Goal: Task Accomplishment & Management: Use online tool/utility

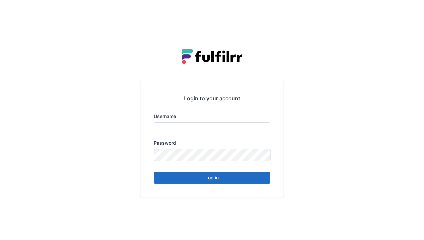
type input "******"
click at [213, 177] on button "Log in" at bounding box center [212, 177] width 117 height 12
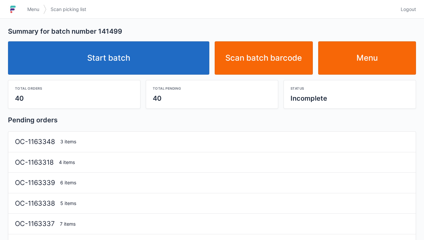
click at [162, 61] on link "Start batch" at bounding box center [108, 57] width 201 height 33
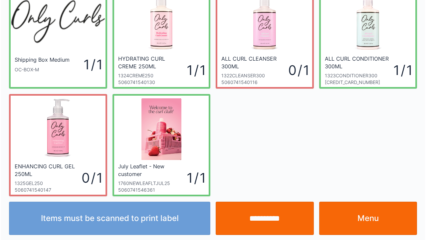
scroll to position [39, 0]
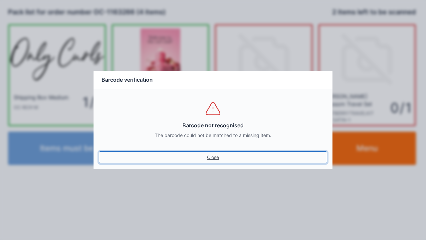
click at [218, 161] on link "Close" at bounding box center [213, 157] width 228 height 12
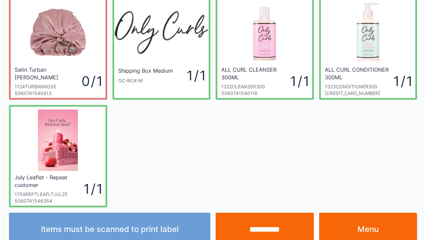
scroll to position [39, 0]
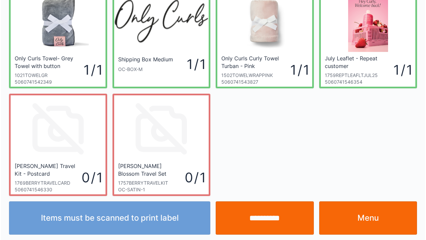
scroll to position [39, 0]
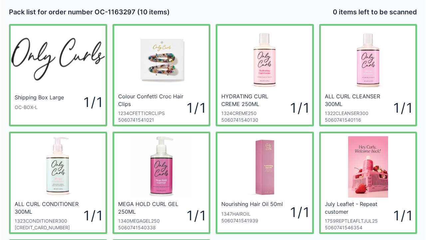
scroll to position [13, 0]
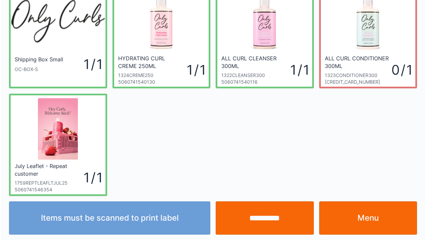
scroll to position [39, 0]
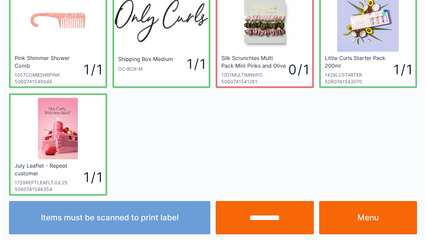
scroll to position [39, 0]
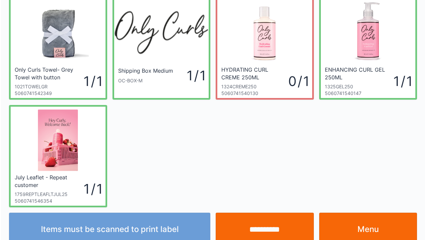
scroll to position [39, 0]
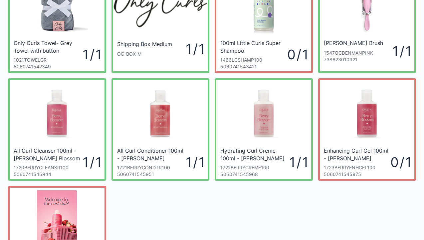
scroll to position [67, 0]
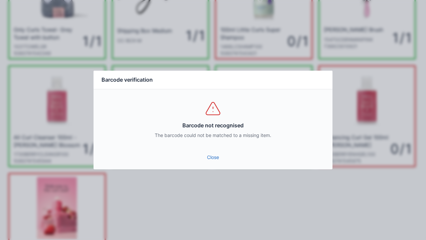
click at [201, 160] on link "Close" at bounding box center [213, 157] width 228 height 12
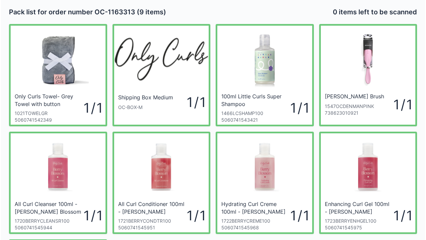
scroll to position [13, 0]
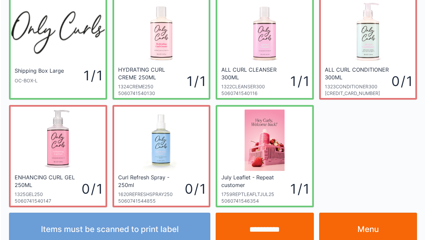
scroll to position [39, 0]
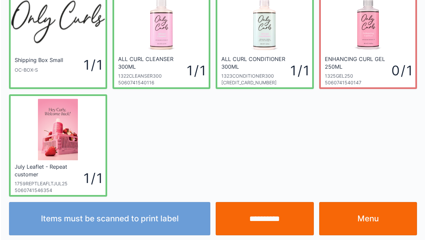
scroll to position [39, 0]
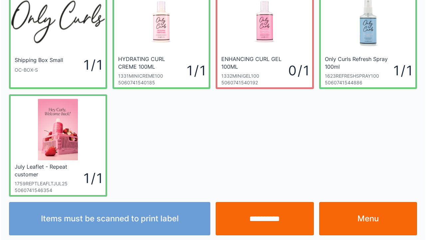
scroll to position [39, 0]
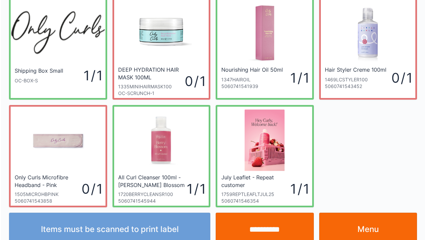
scroll to position [39, 0]
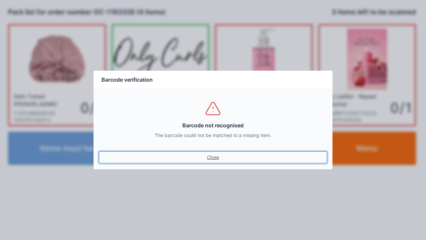
click at [213, 162] on link "Close" at bounding box center [213, 157] width 228 height 12
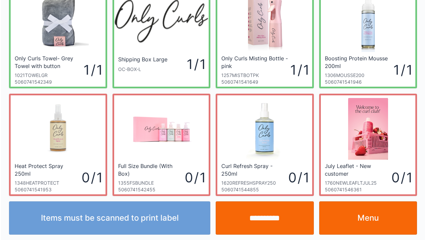
scroll to position [39, 0]
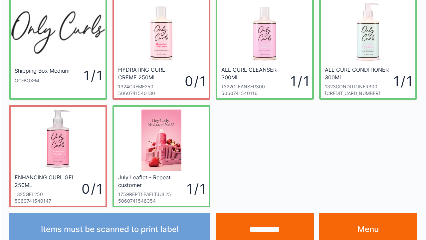
scroll to position [39, 0]
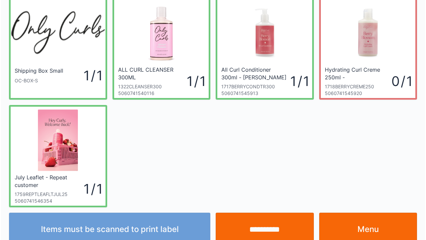
scroll to position [39, 0]
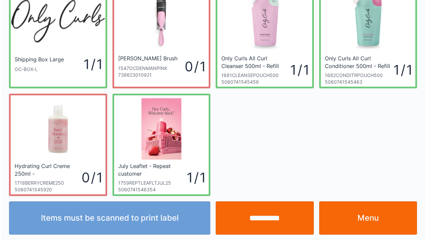
scroll to position [39, 0]
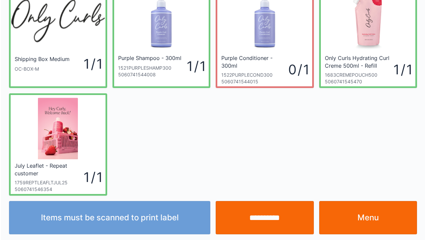
scroll to position [39, 0]
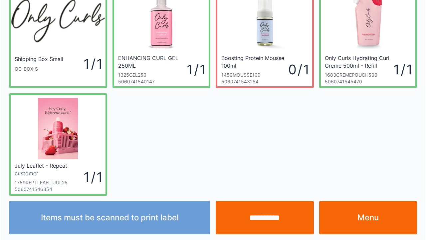
scroll to position [39, 0]
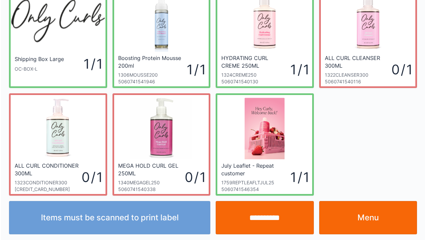
scroll to position [39, 0]
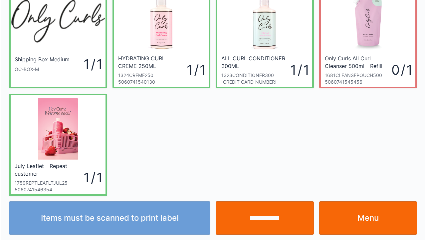
scroll to position [39, 0]
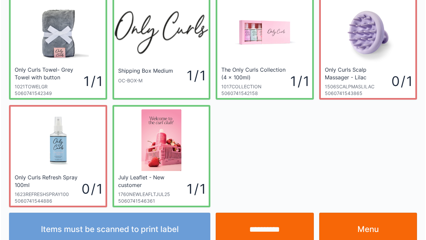
scroll to position [39, 0]
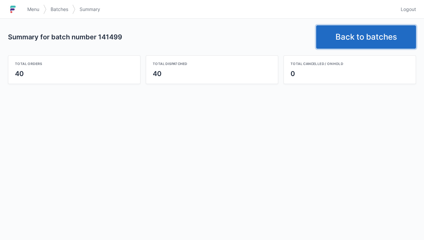
click at [352, 44] on link "Back to batches" at bounding box center [366, 36] width 100 height 23
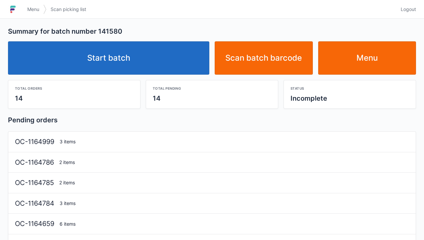
click at [150, 67] on link "Start batch" at bounding box center [108, 57] width 201 height 33
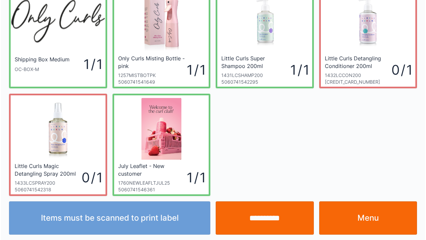
scroll to position [39, 0]
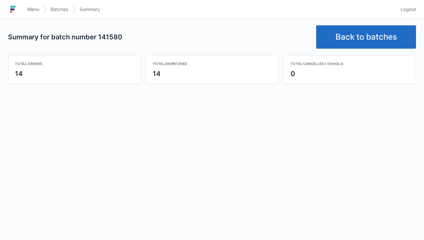
click at [364, 37] on link "Back to batches" at bounding box center [366, 36] width 100 height 23
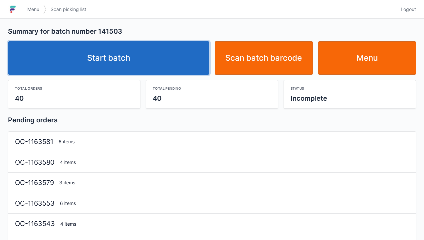
click at [168, 56] on link "Start batch" at bounding box center [108, 57] width 201 height 33
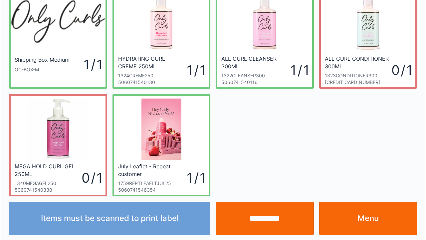
scroll to position [39, 0]
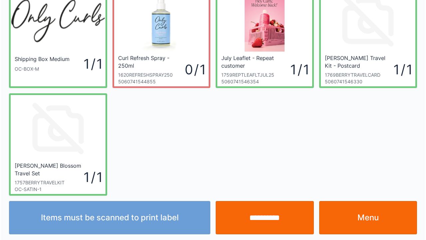
scroll to position [39, 0]
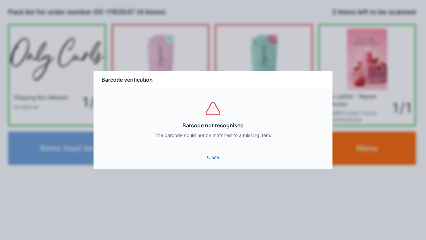
click at [222, 168] on div "Close" at bounding box center [213, 159] width 239 height 20
click at [217, 160] on link "Close" at bounding box center [213, 157] width 228 height 12
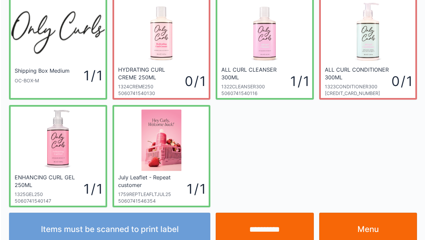
scroll to position [39, 0]
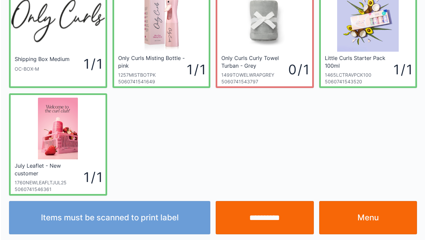
scroll to position [39, 0]
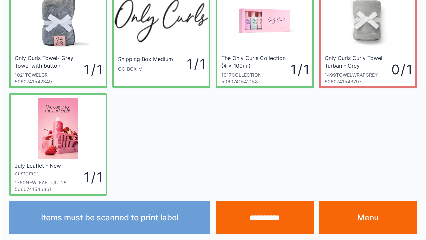
scroll to position [39, 0]
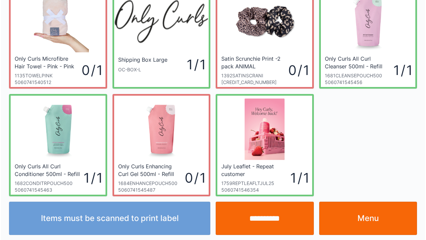
scroll to position [39, 0]
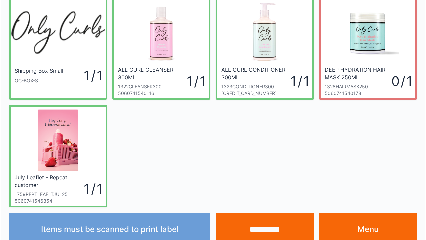
scroll to position [39, 0]
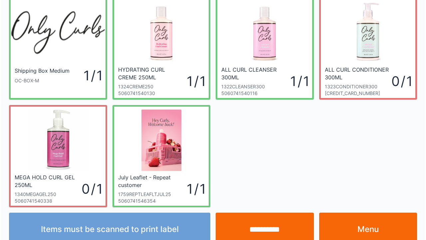
scroll to position [39, 0]
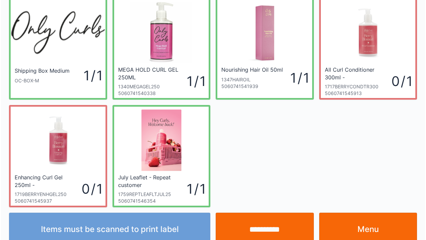
scroll to position [39, 0]
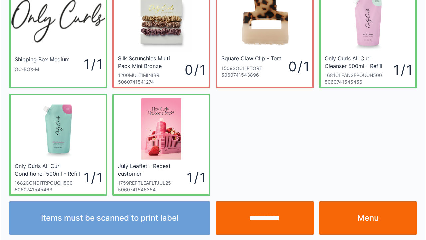
scroll to position [39, 0]
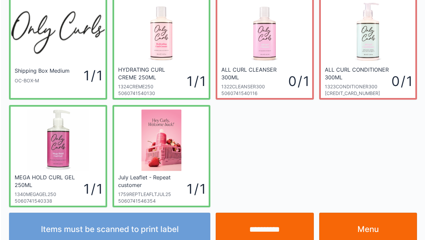
scroll to position [39, 0]
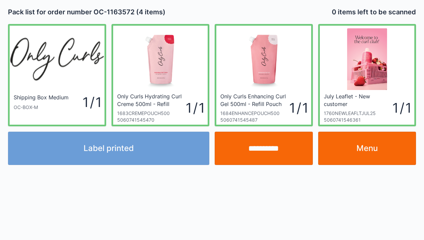
click at [362, 161] on link "Menu" at bounding box center [367, 147] width 98 height 33
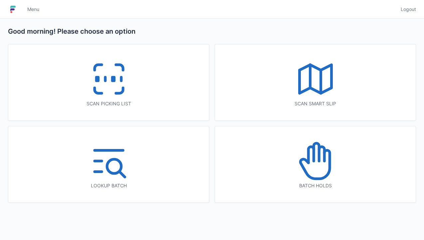
click at [109, 81] on icon at bounding box center [109, 79] width 43 height 43
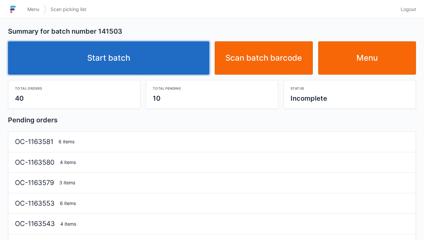
click at [156, 55] on link "Start batch" at bounding box center [108, 57] width 201 height 33
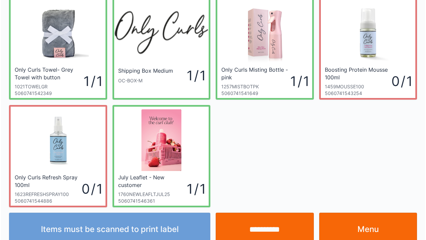
scroll to position [39, 0]
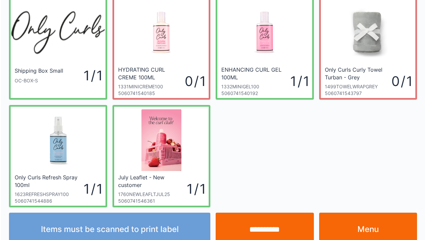
scroll to position [39, 0]
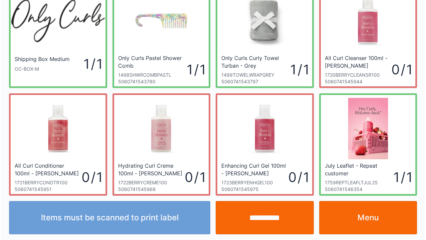
scroll to position [39, 0]
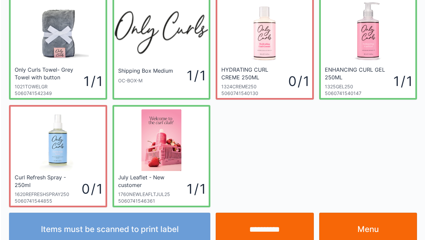
scroll to position [39, 0]
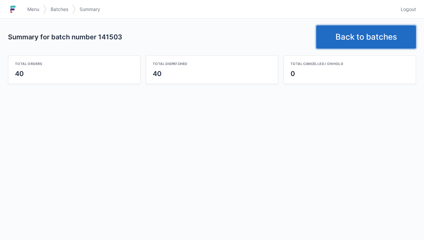
click at [353, 35] on link "Back to batches" at bounding box center [366, 36] width 100 height 23
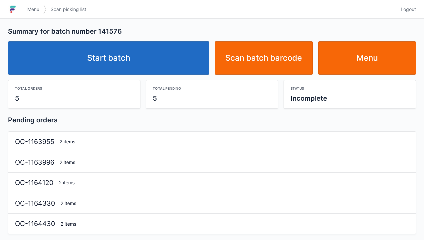
click at [148, 71] on link "Start batch" at bounding box center [108, 57] width 201 height 33
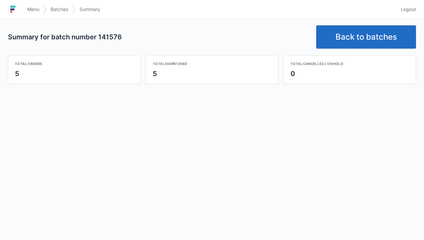
click at [364, 39] on link "Back to batches" at bounding box center [366, 36] width 100 height 23
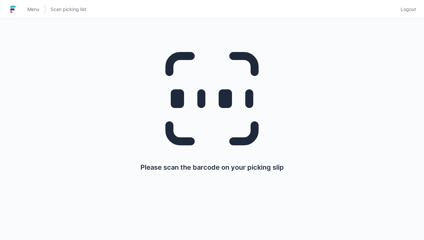
click at [35, 12] on span "Menu" at bounding box center [33, 9] width 12 height 7
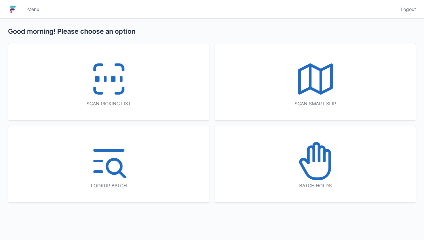
click at [106, 72] on icon at bounding box center [109, 79] width 43 height 43
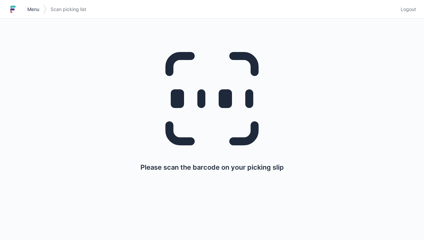
click at [31, 5] on link "Menu" at bounding box center [33, 9] width 20 height 12
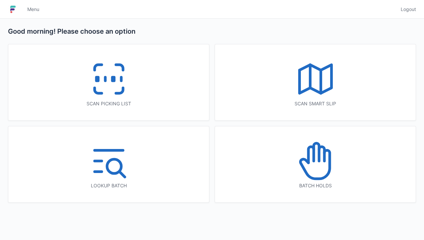
click at [310, 75] on line at bounding box center [310, 76] width 0 height 23
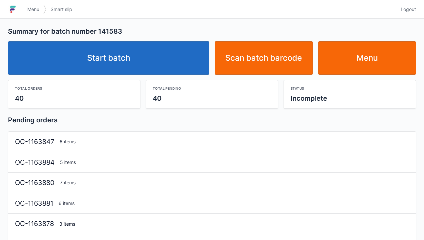
click at [121, 58] on link "Start batch" at bounding box center [108, 57] width 201 height 33
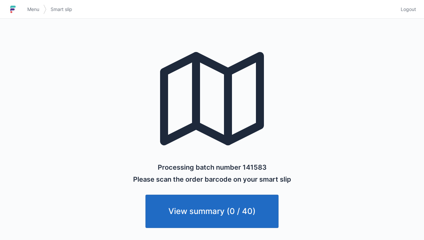
scroll to position [4, 0]
click at [29, 6] on span "Menu" at bounding box center [33, 9] width 12 height 7
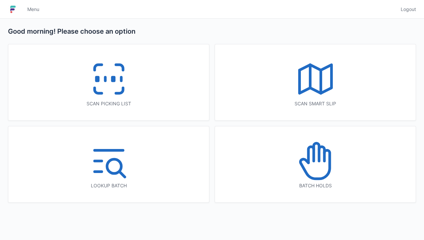
click at [76, 80] on div "Scan picking list" at bounding box center [108, 82] width 201 height 76
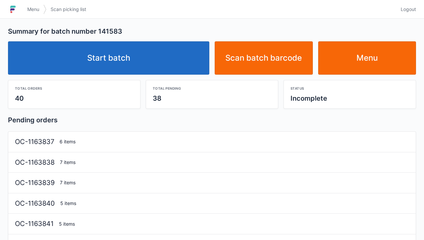
click at [148, 51] on link "Start batch" at bounding box center [108, 57] width 201 height 33
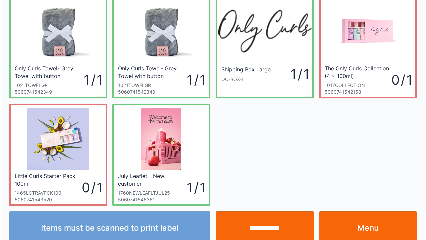
scroll to position [39, 0]
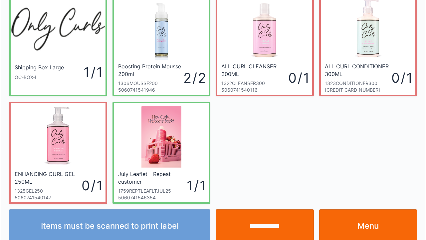
scroll to position [39, 0]
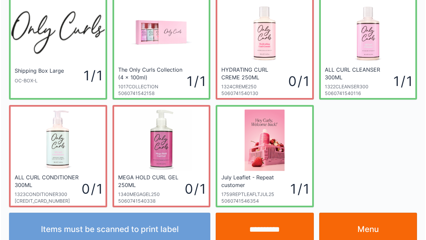
scroll to position [39, 0]
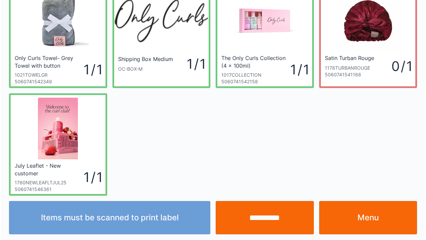
scroll to position [39, 0]
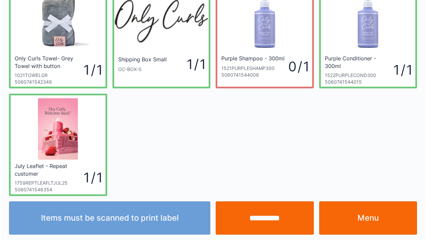
scroll to position [39, 0]
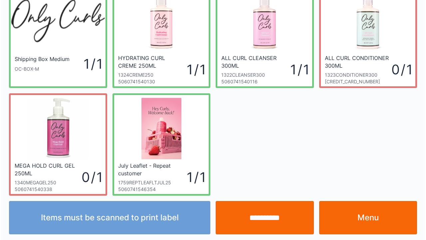
scroll to position [39, 0]
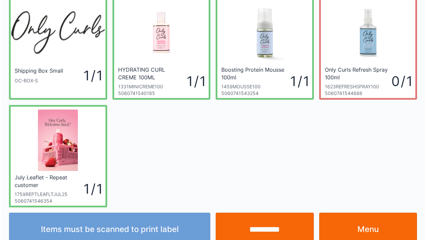
scroll to position [39, 0]
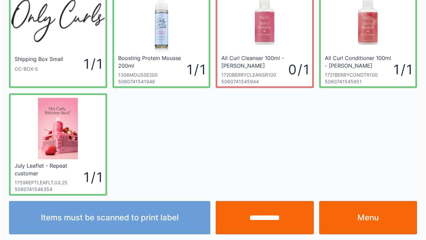
scroll to position [39, 0]
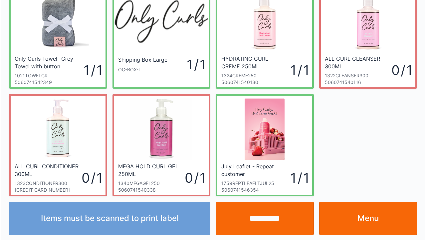
scroll to position [39, 0]
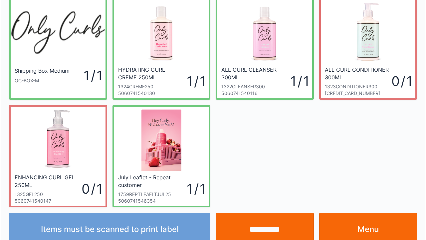
scroll to position [39, 0]
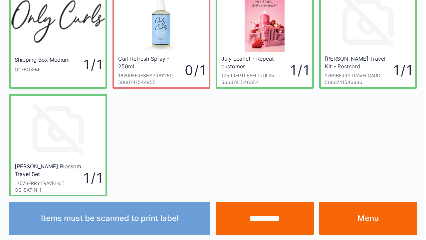
scroll to position [39, 0]
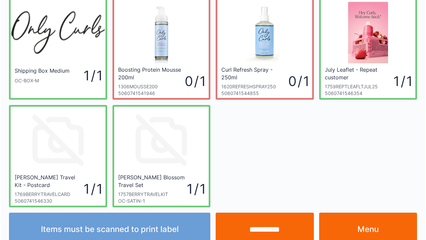
scroll to position [39, 0]
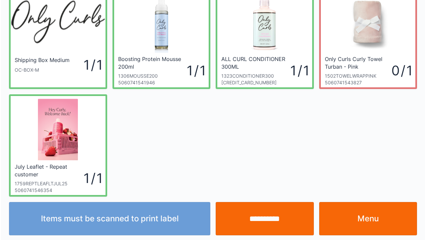
scroll to position [39, 0]
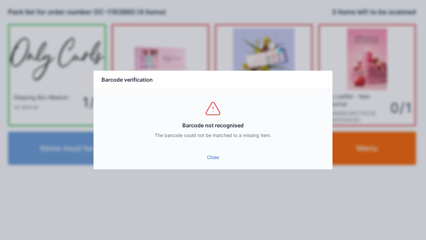
click at [217, 162] on link "Close" at bounding box center [213, 157] width 228 height 12
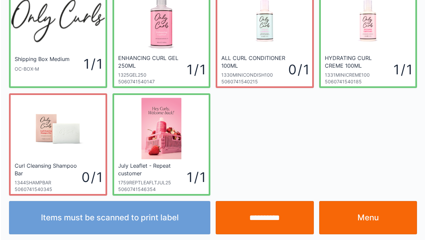
scroll to position [39, 0]
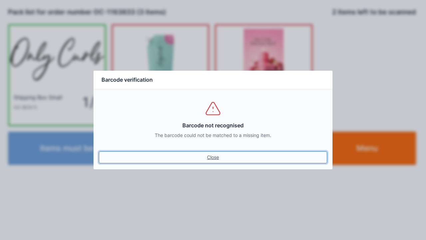
click at [214, 160] on link "Close" at bounding box center [213, 157] width 228 height 12
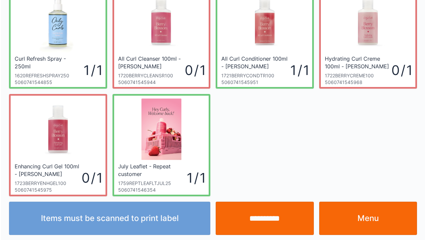
scroll to position [39, 0]
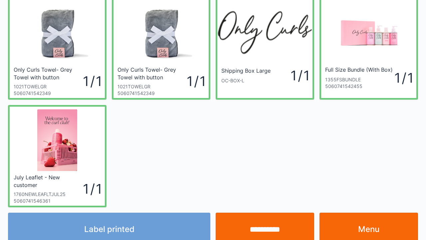
scroll to position [39, 0]
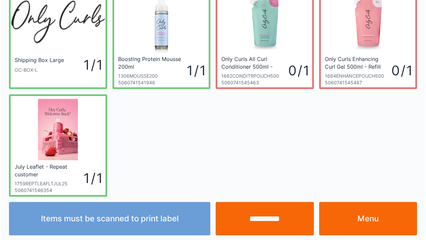
scroll to position [39, 0]
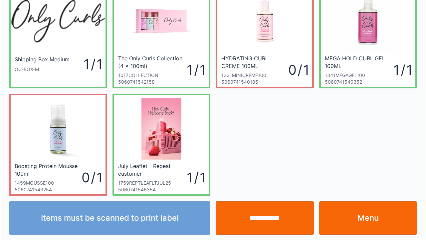
scroll to position [39, 0]
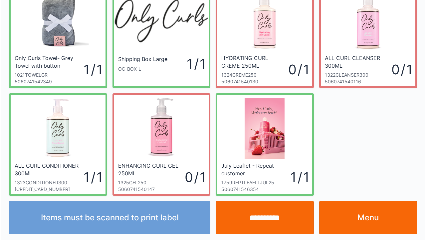
scroll to position [39, 0]
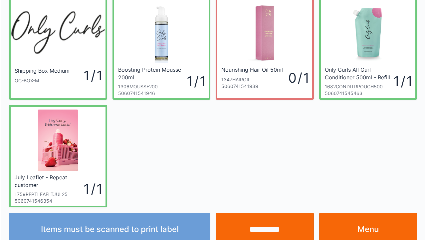
scroll to position [39, 0]
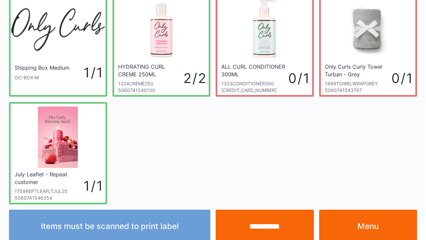
scroll to position [39, 0]
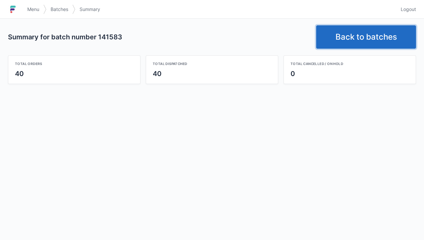
click at [348, 41] on link "Back to batches" at bounding box center [366, 36] width 100 height 23
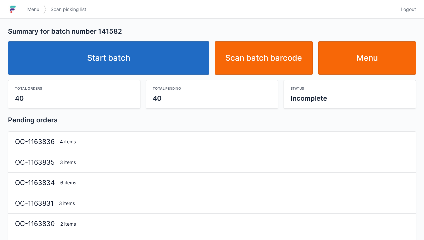
click at [160, 62] on link "Start batch" at bounding box center [108, 57] width 201 height 33
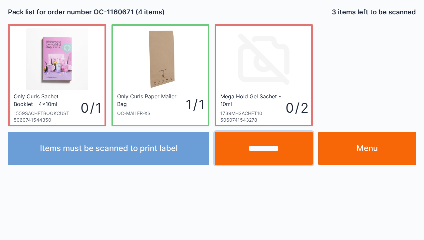
click at [268, 143] on input "**********" at bounding box center [264, 147] width 98 height 33
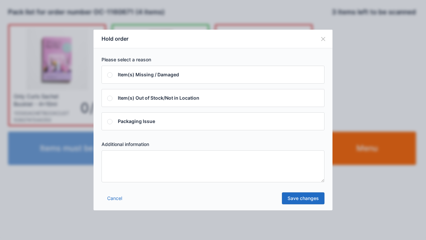
click at [184, 166] on textarea at bounding box center [213, 166] width 223 height 32
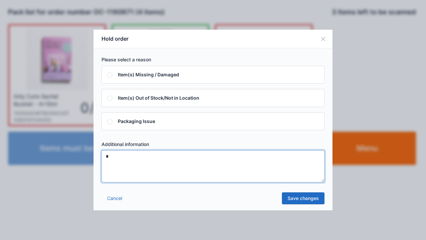
type textarea "*"
click at [305, 202] on link "Save changes" at bounding box center [303, 198] width 43 height 12
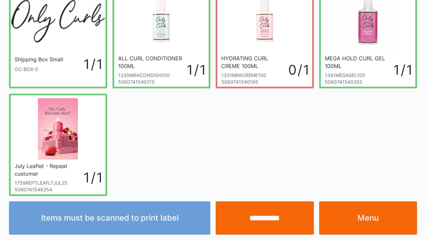
scroll to position [39, 0]
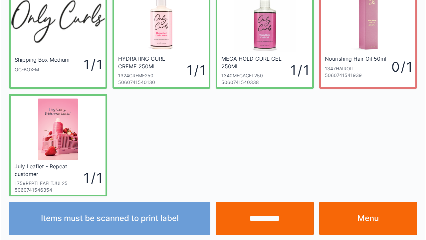
scroll to position [39, 0]
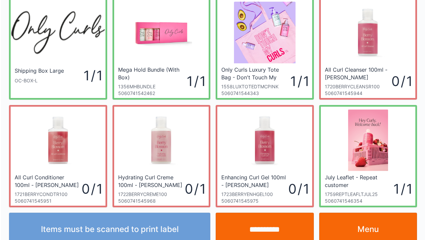
scroll to position [39, 0]
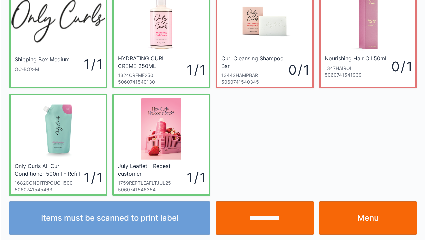
scroll to position [39, 0]
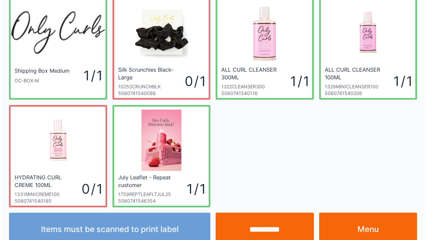
scroll to position [39, 0]
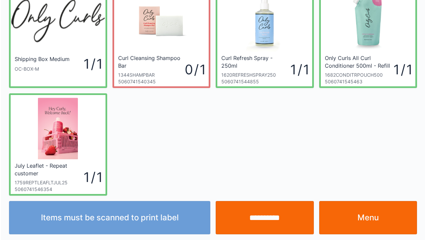
scroll to position [39, 0]
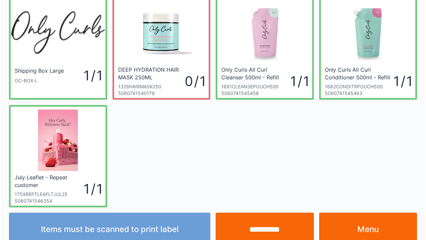
scroll to position [39, 0]
